Goal: Find specific page/section: Find specific page/section

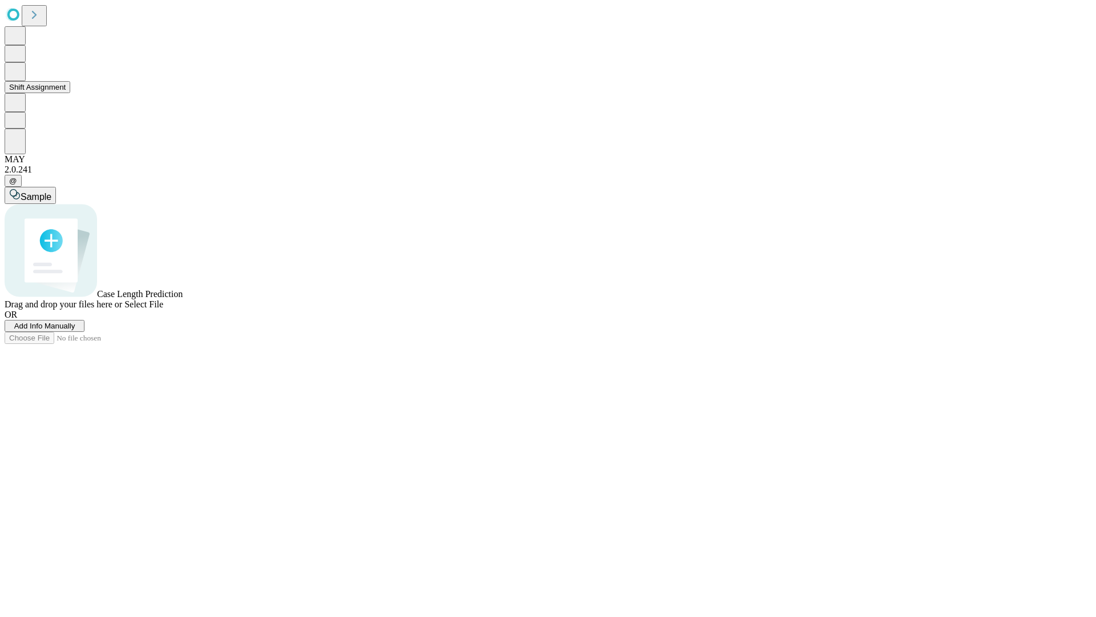
click at [70, 93] on button "Shift Assignment" at bounding box center [38, 87] width 66 height 12
